Goal: Task Accomplishment & Management: Use online tool/utility

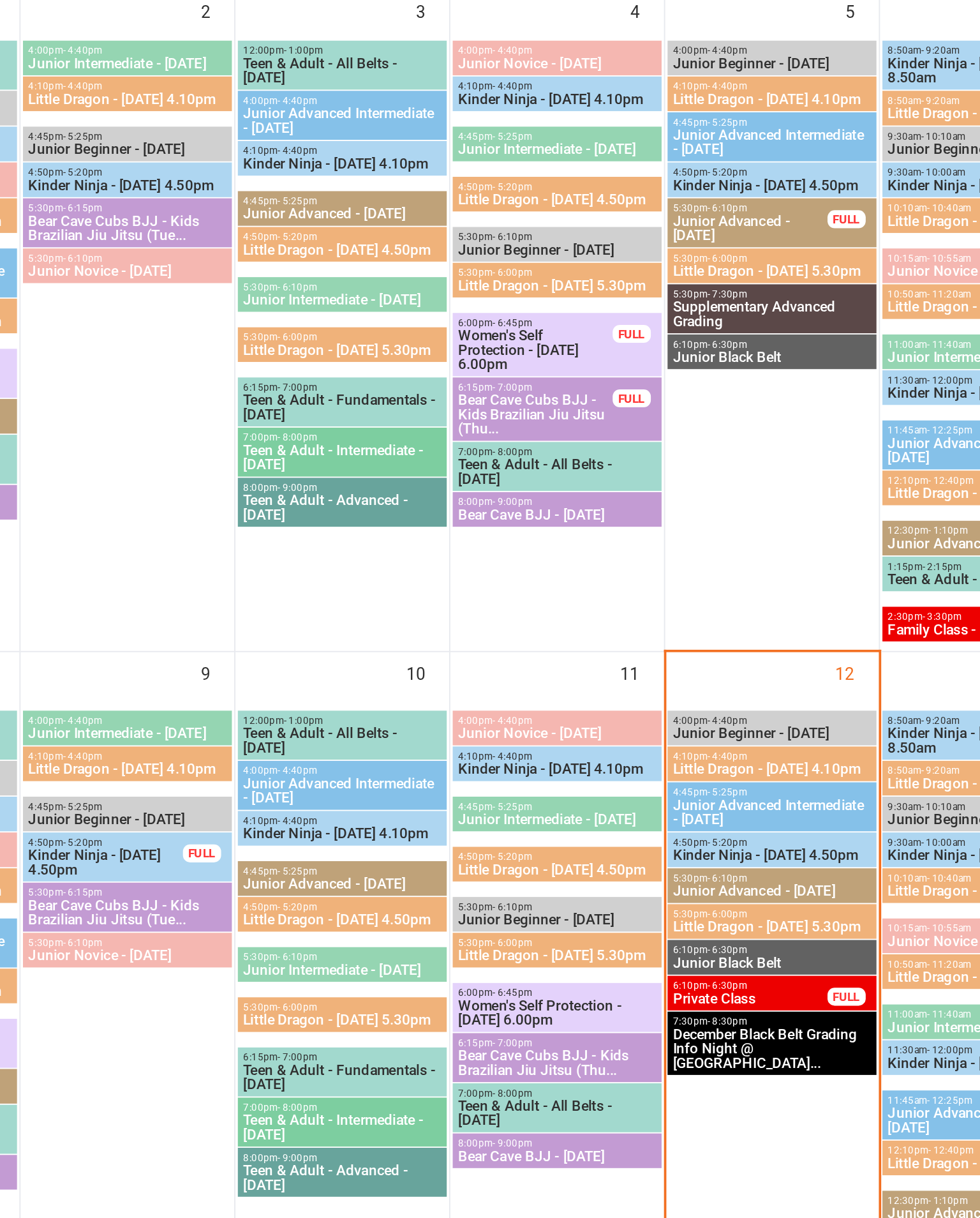
scroll to position [1, 0]
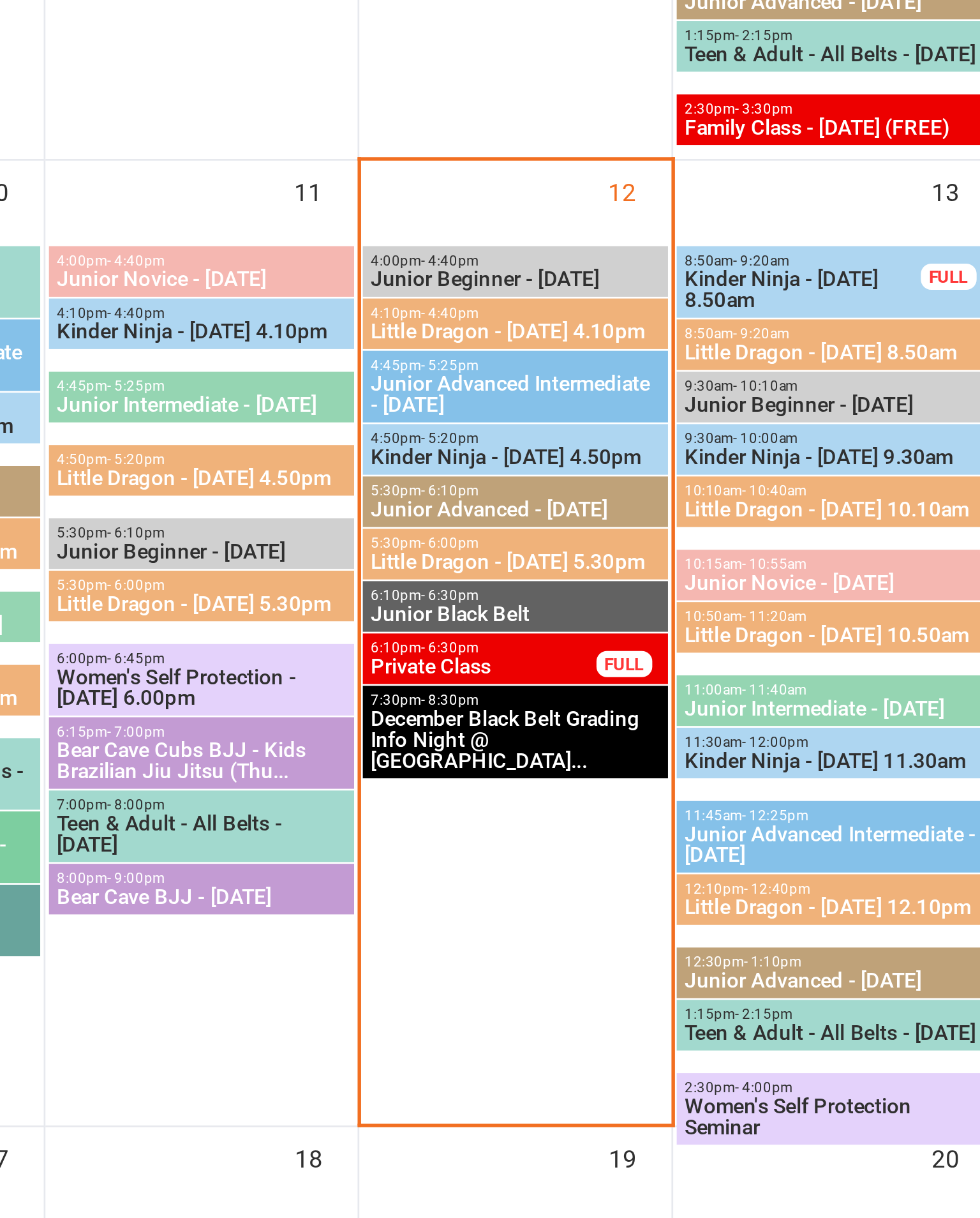
click at [733, 729] on span "Kinder Ninja - [DATE] 4.50pm" at bounding box center [786, 733] width 107 height 8
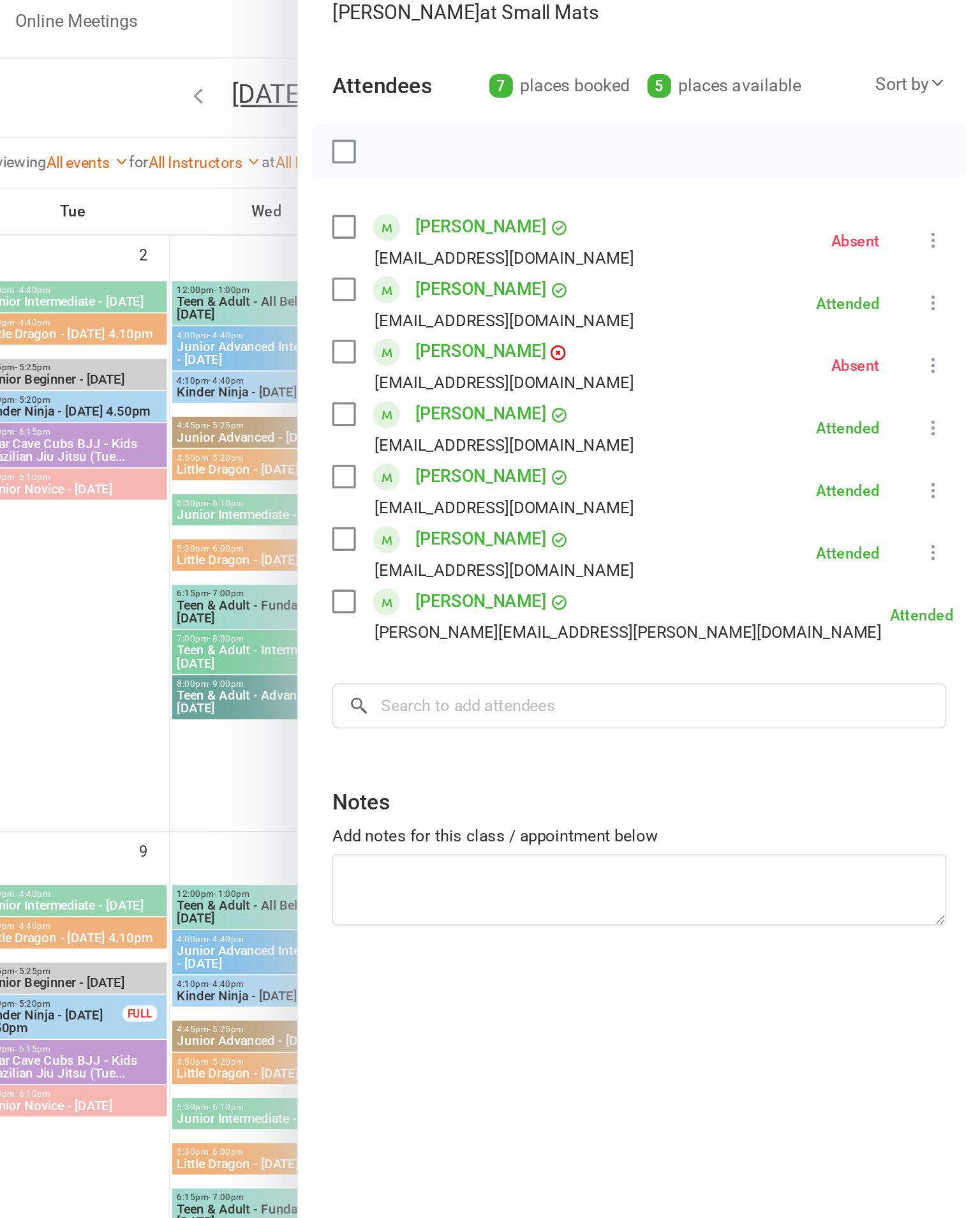
click at [135, 351] on div at bounding box center [557, 609] width 845 height 1218
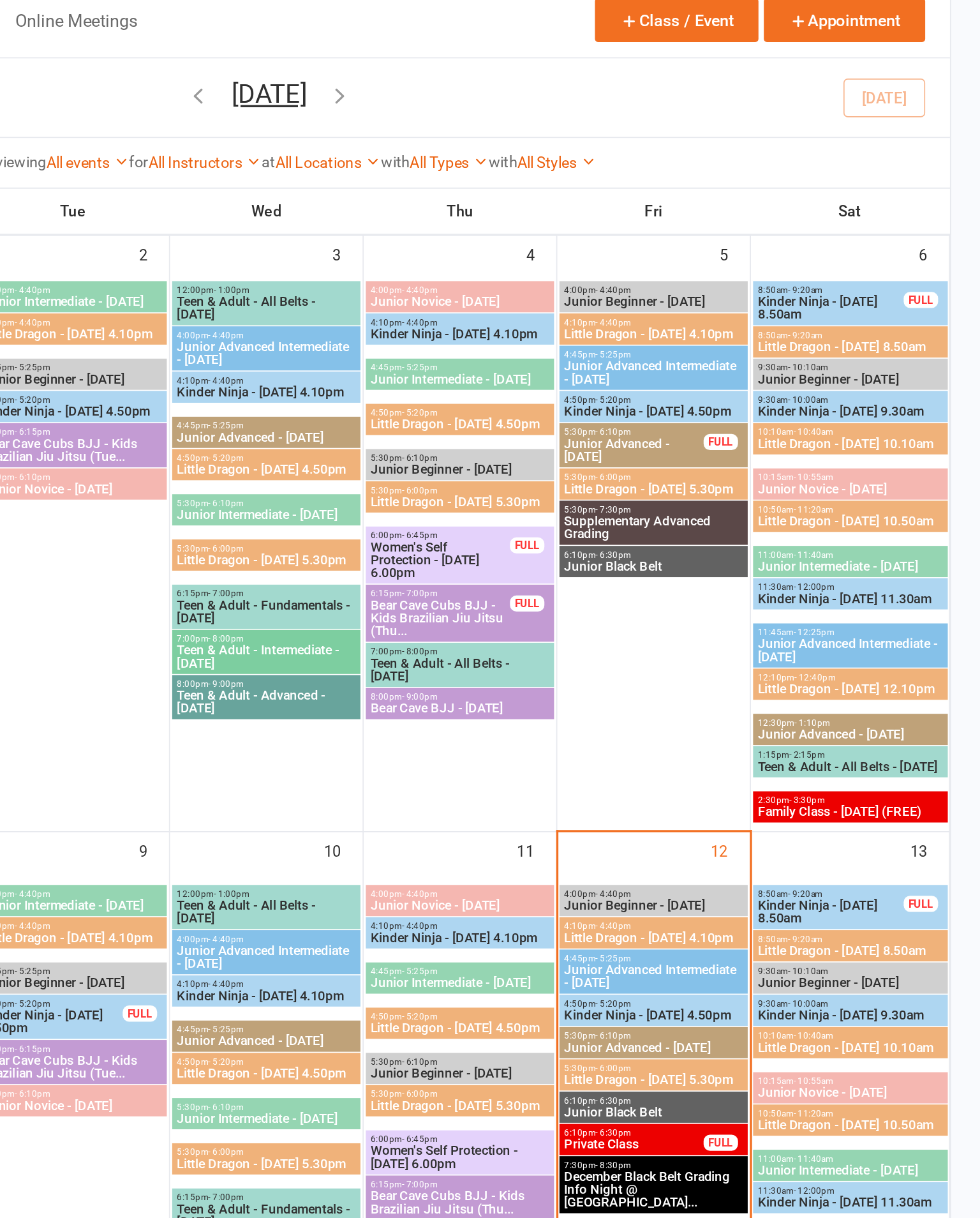
click at [385, 364] on div at bounding box center [441, 457] width 111 height 330
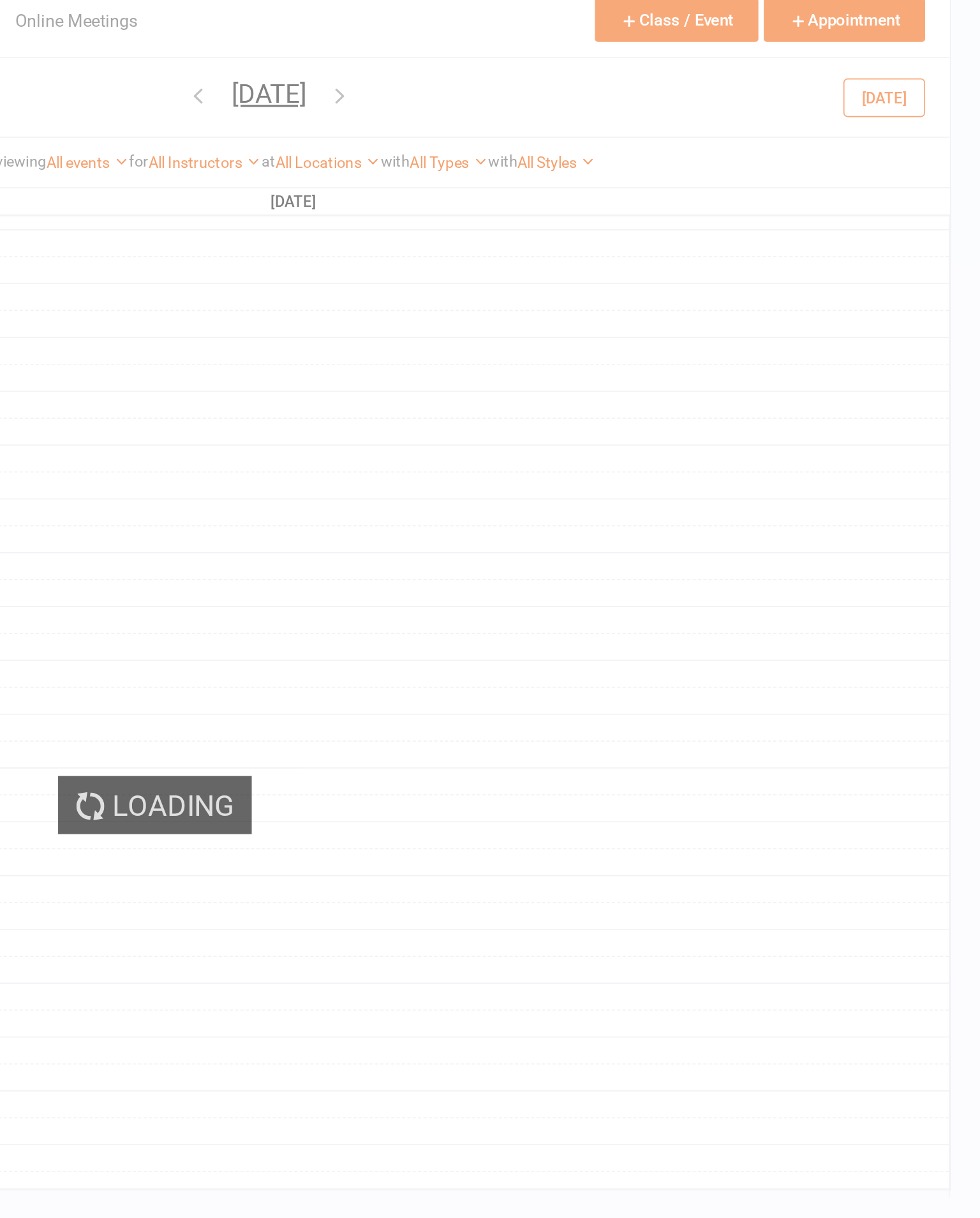
scroll to position [0, 0]
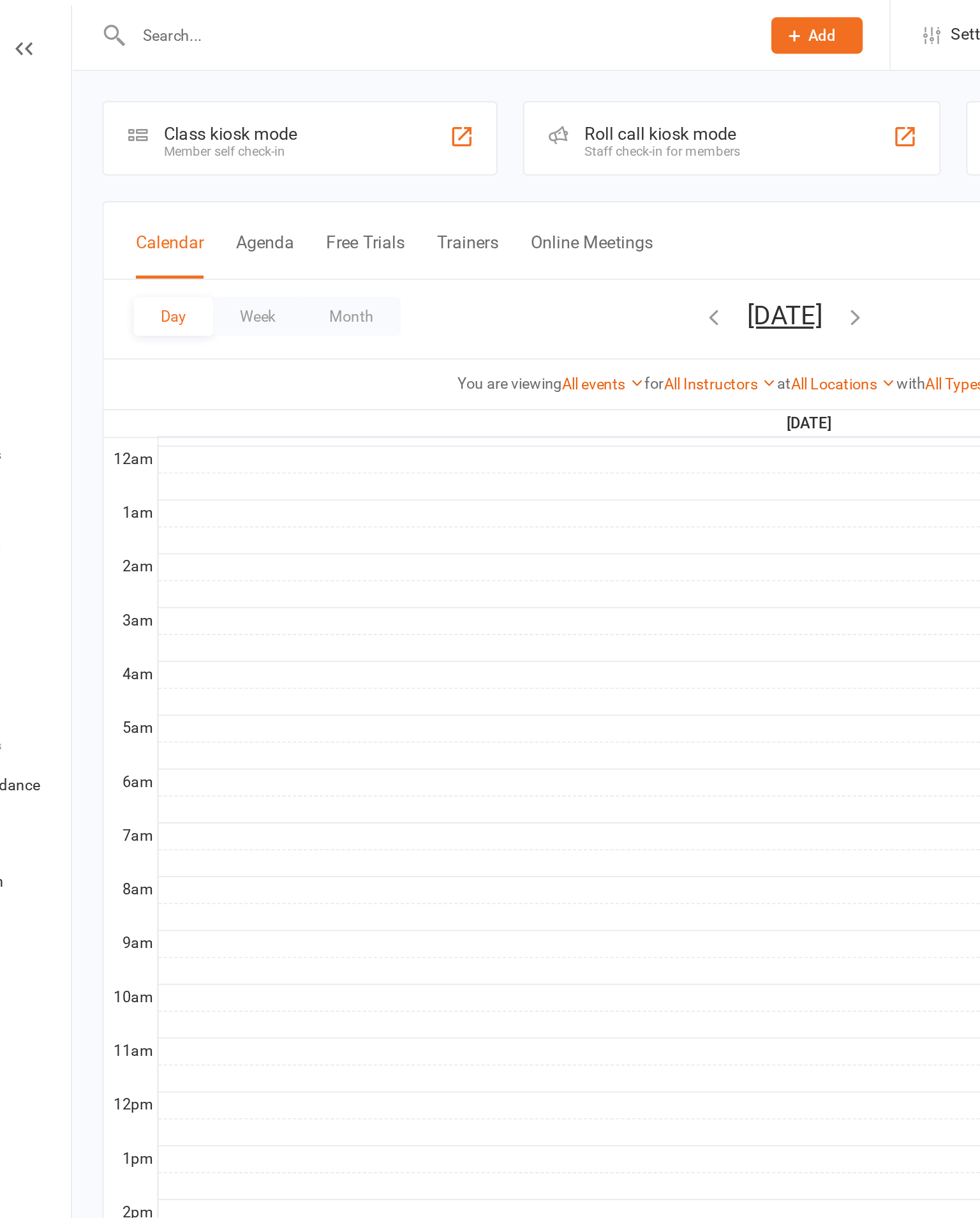
click at [219, 190] on button "Week" at bounding box center [245, 188] width 53 height 23
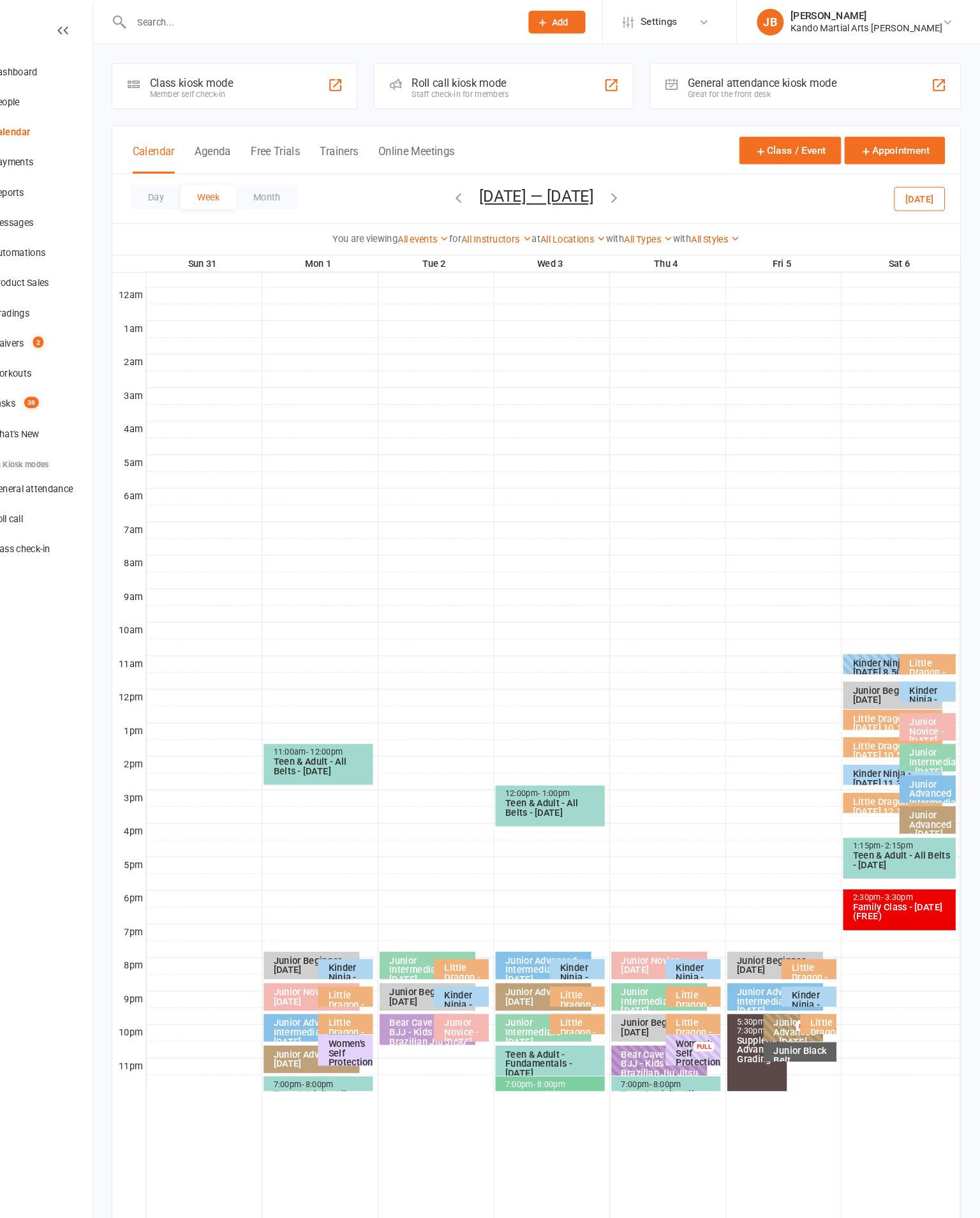
click at [277, 195] on button "Month" at bounding box center [301, 188] width 59 height 23
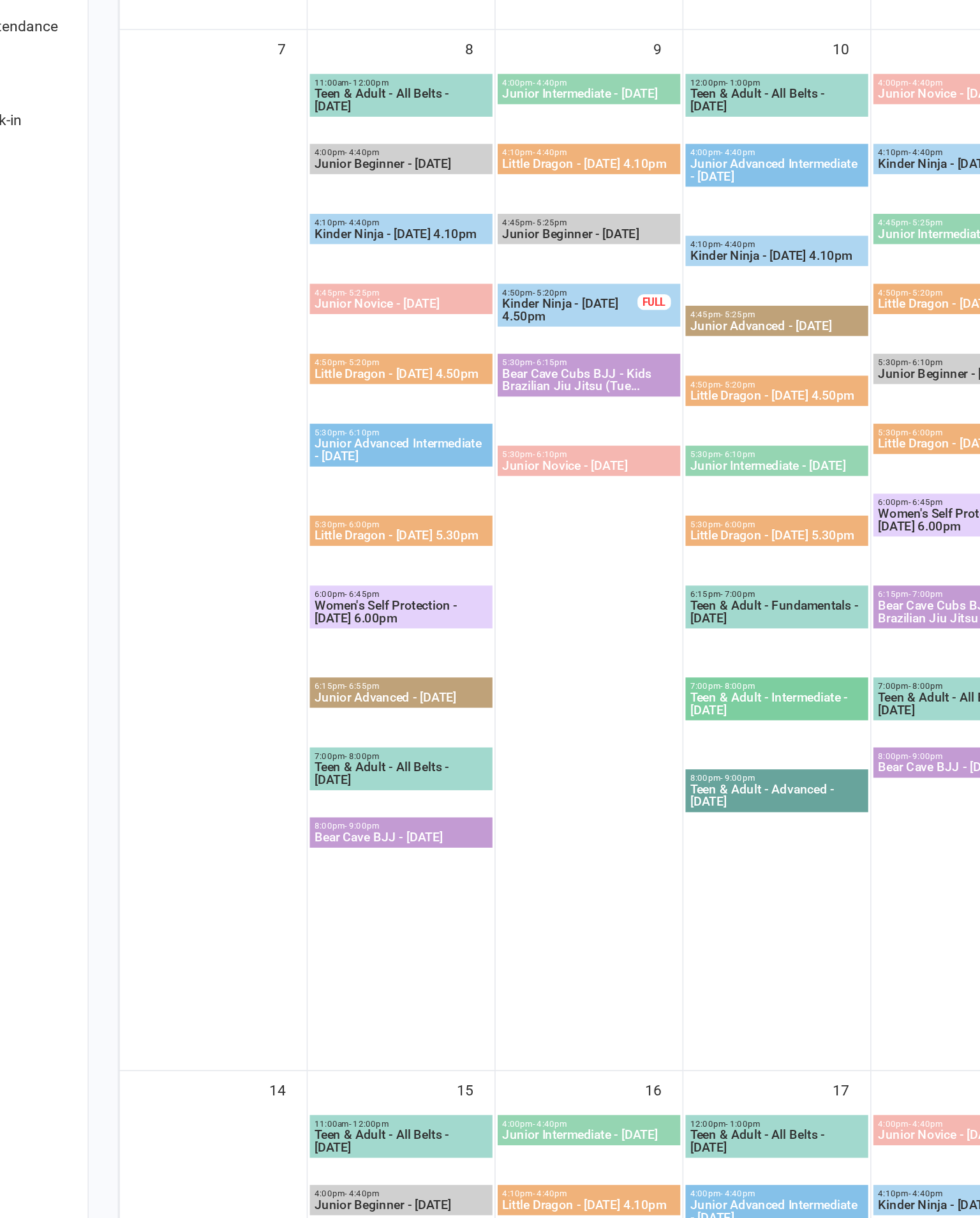
scroll to position [477, 0]
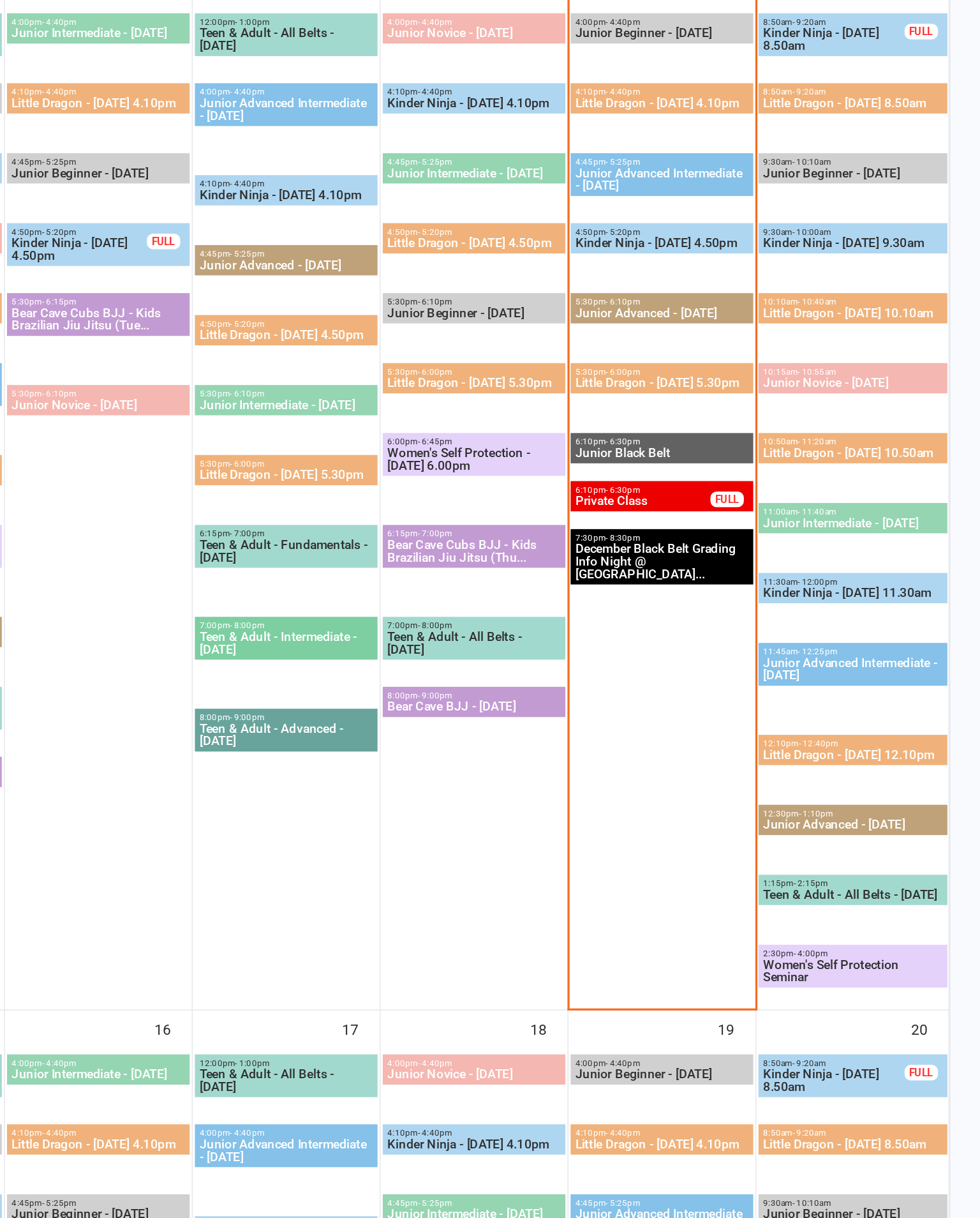
click at [733, 680] on span "Little Dragon - [DATE] 5.30pm" at bounding box center [786, 684] width 107 height 8
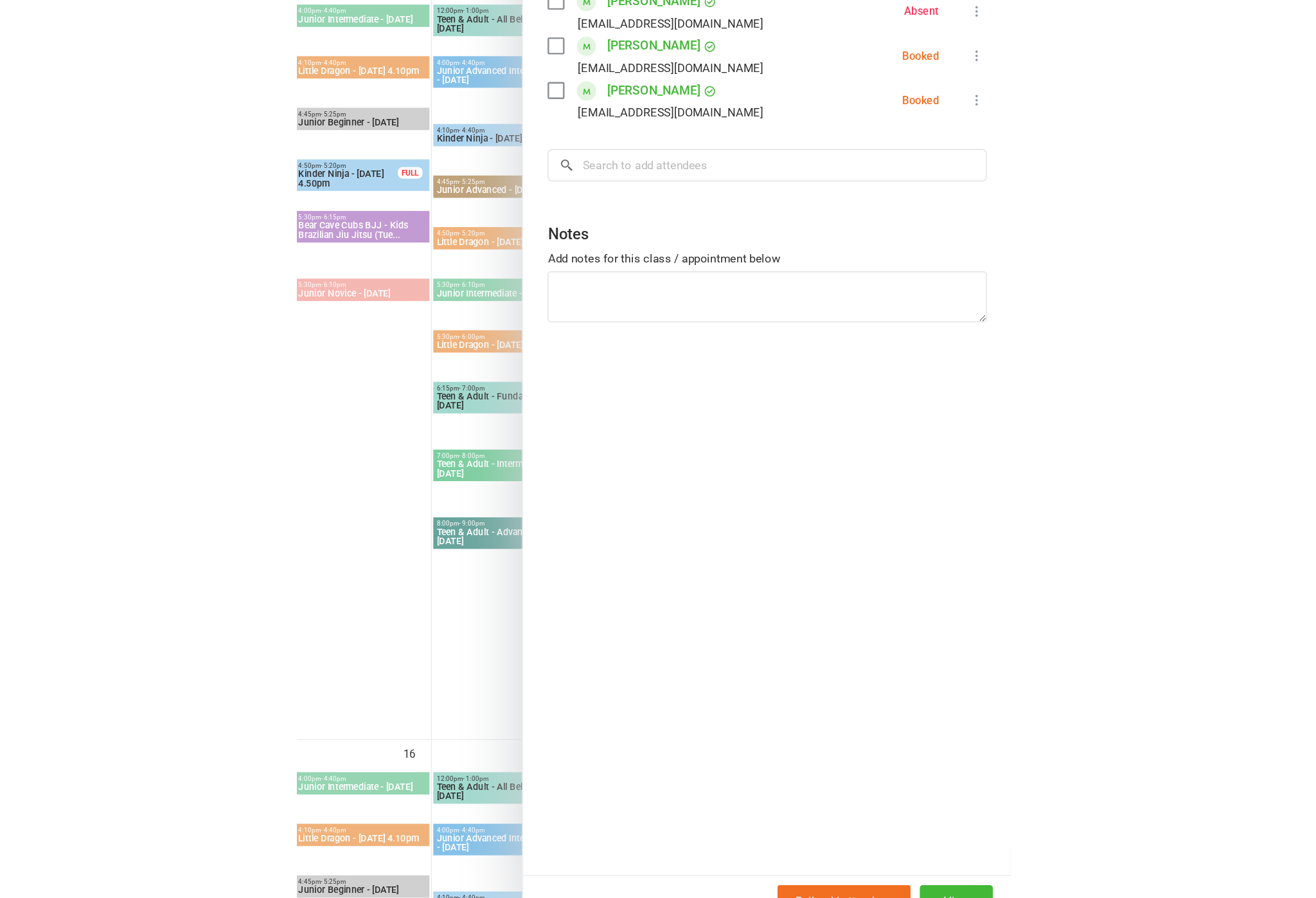
scroll to position [485, 0]
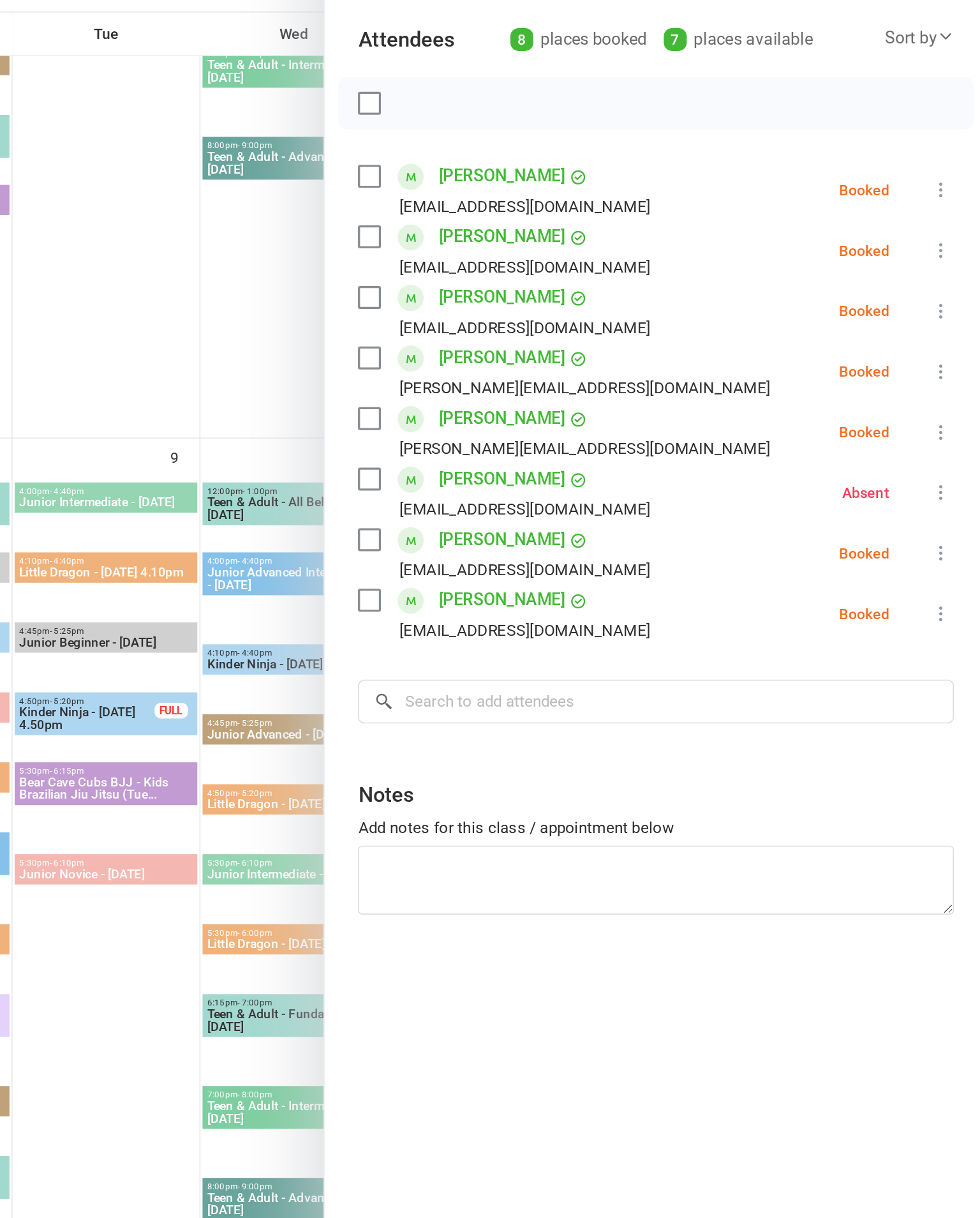
click at [596, 515] on div "[PERSON_NAME] [PERSON_NAME][EMAIL_ADDRESS][DOMAIN_NAME]" at bounding box center [687, 533] width 184 height 37
click at [596, 518] on label at bounding box center [602, 525] width 13 height 13
click at [596, 482] on label at bounding box center [602, 488] width 13 height 13
click at [619, 210] on button "button" at bounding box center [630, 220] width 22 height 22
click at [596, 296] on label at bounding box center [602, 303] width 13 height 13
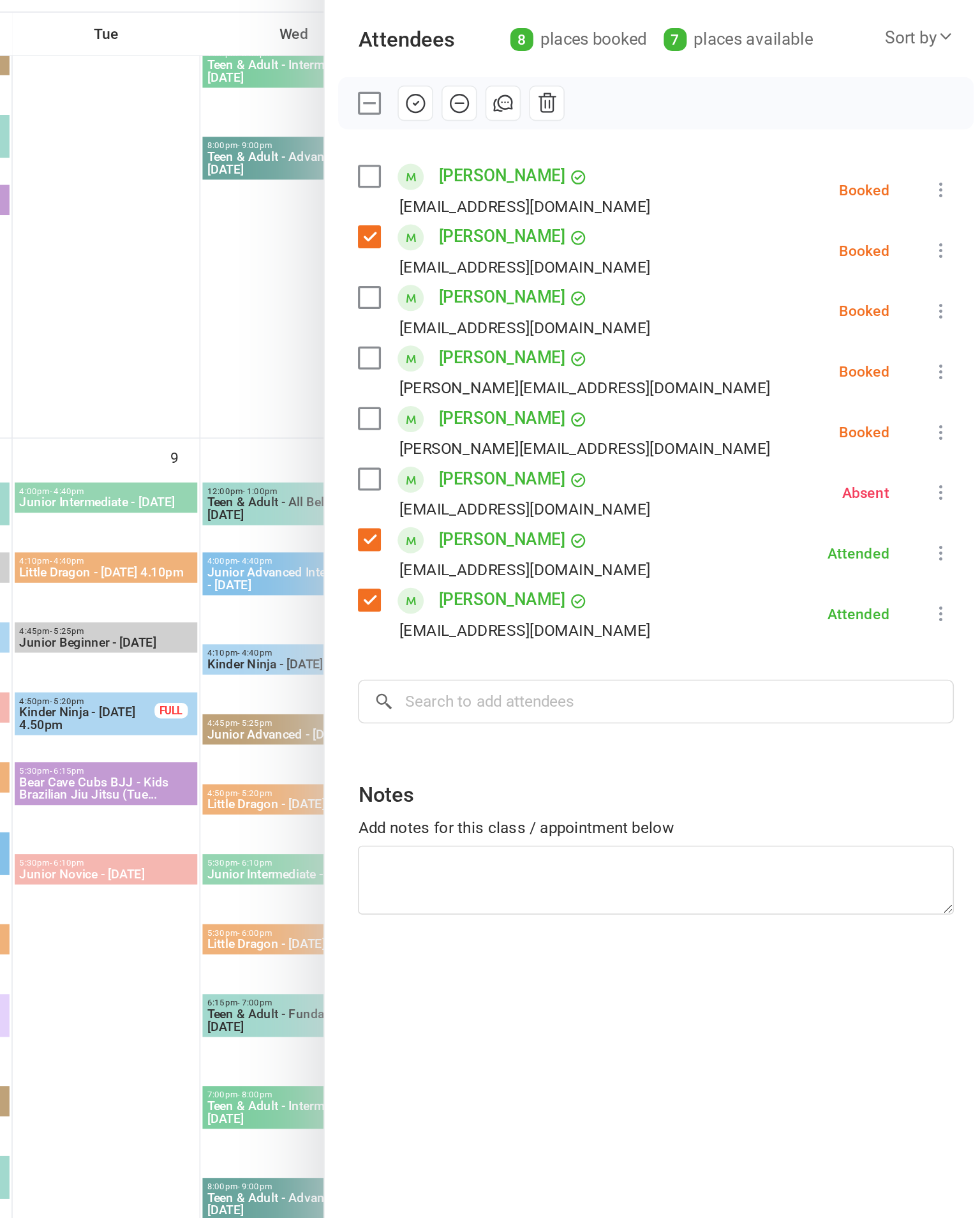
click at [590, 129] on div "Class kiosk mode Roll call 5:30 PM - 6:00 PM, [DATE] with [PERSON_NAME] / [PERS…" at bounding box center [777, 614] width 405 height 1121
click at [944, 303] on button at bounding box center [952, 311] width 15 height 15
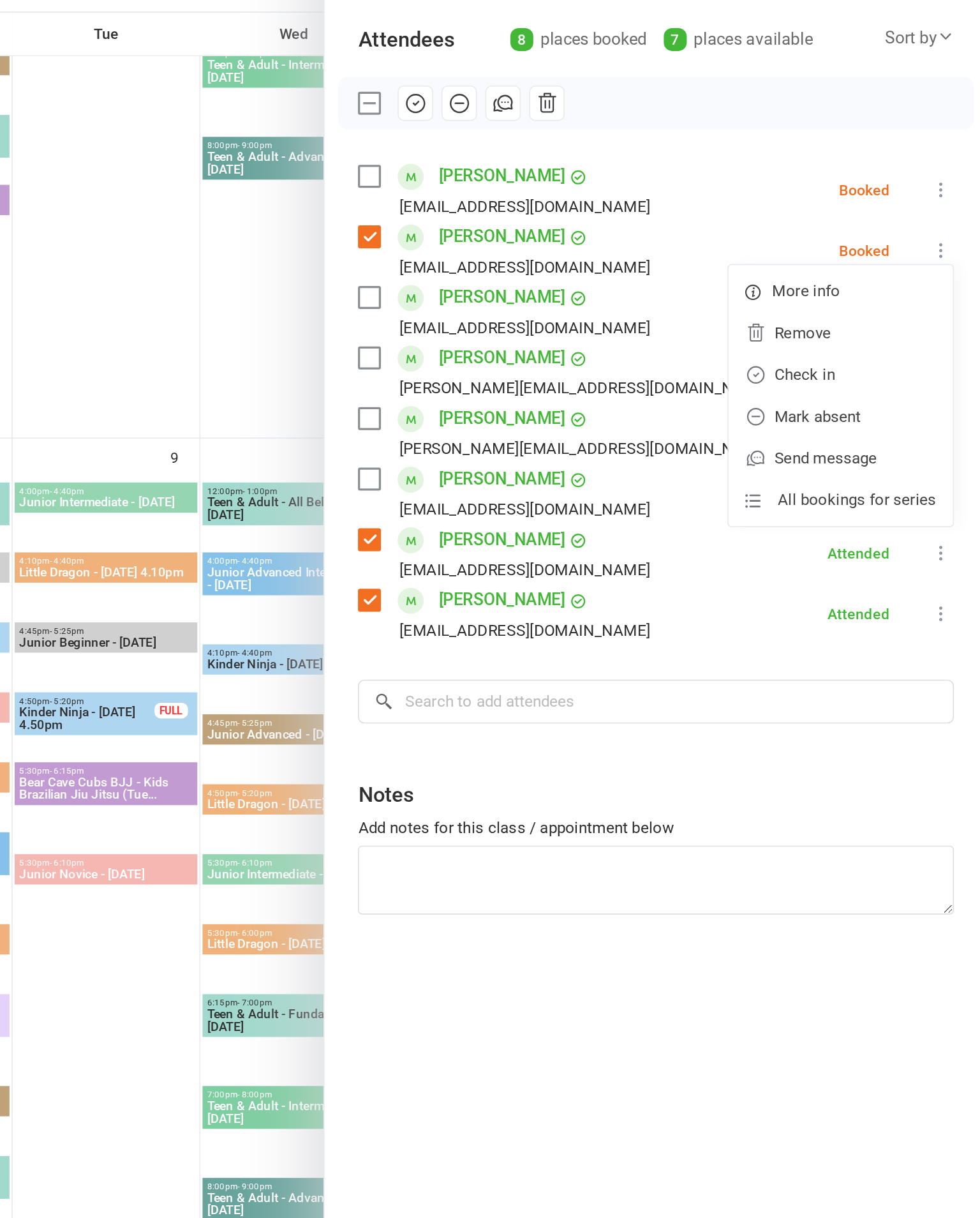
click at [822, 374] on link "Check in" at bounding box center [890, 386] width 137 height 25
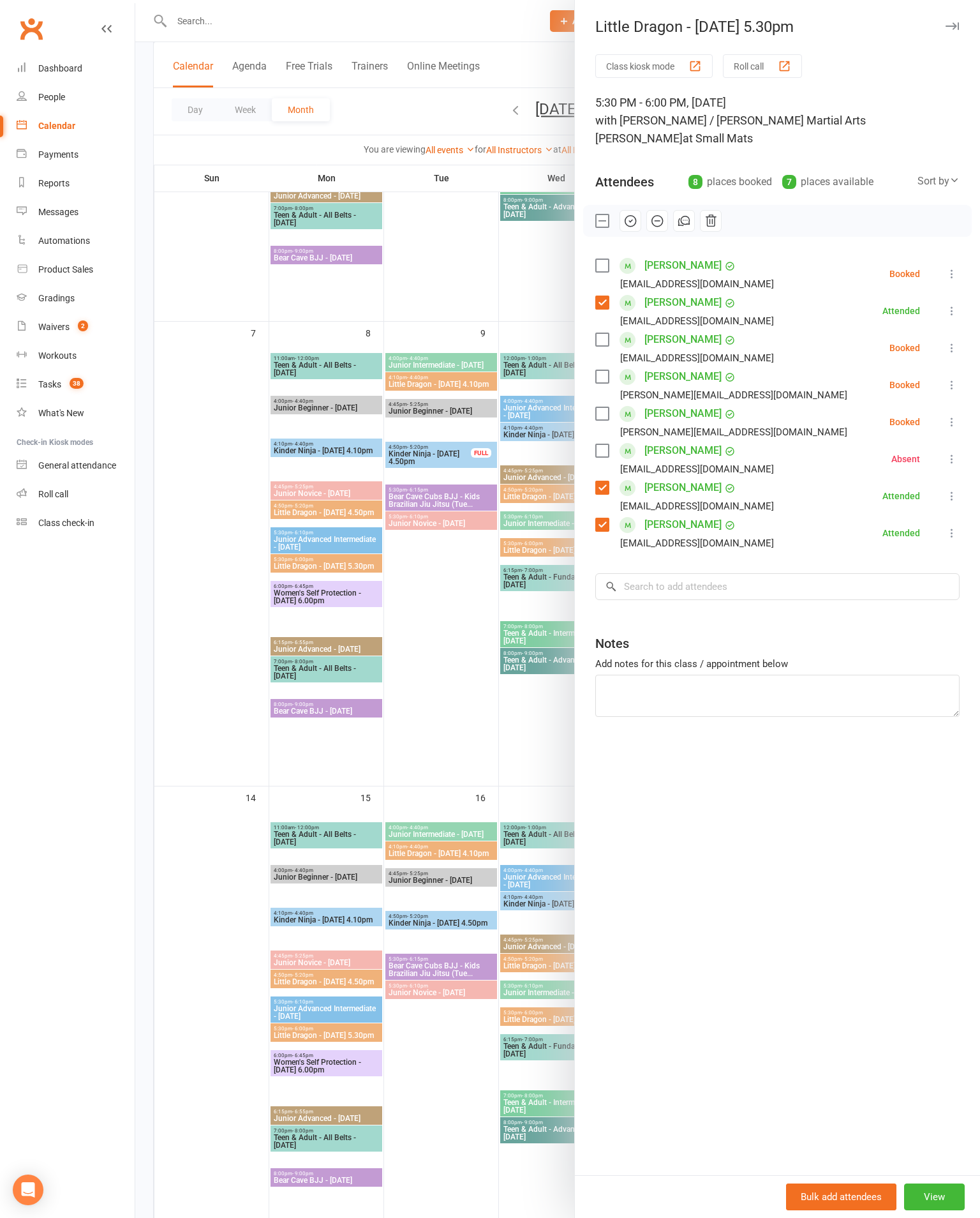
scroll to position [398, 0]
